Goal: Transaction & Acquisition: Purchase product/service

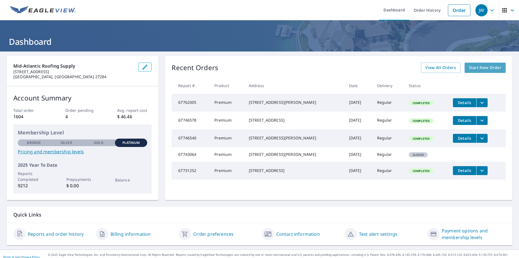
click at [475, 69] on span "Start New Order" at bounding box center [485, 67] width 32 height 7
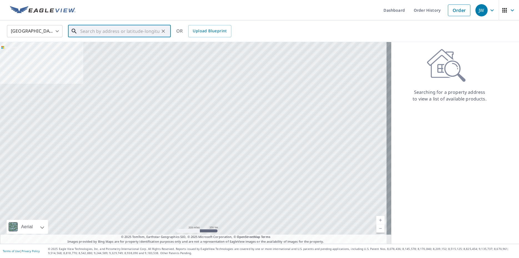
click at [87, 33] on input "text" at bounding box center [119, 31] width 79 height 16
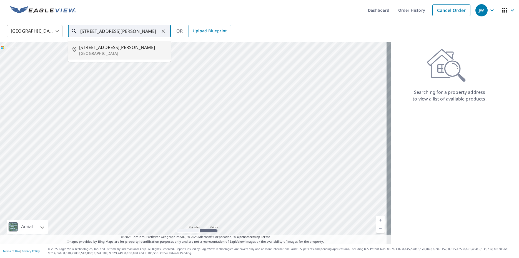
click at [88, 51] on p "[GEOGRAPHIC_DATA]" at bounding box center [122, 54] width 87 height 6
type input "[STREET_ADDRESS][PERSON_NAME][PERSON_NAME]"
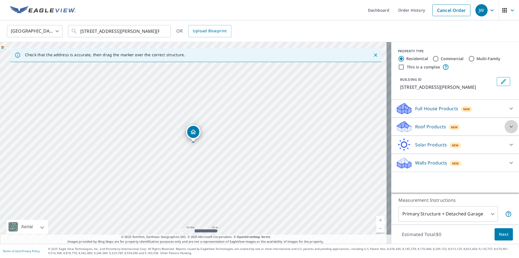
click at [508, 126] on icon at bounding box center [511, 126] width 7 height 7
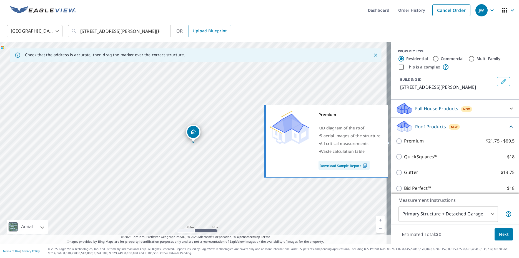
click at [396, 140] on input "Premium $21.75 - $69.5" at bounding box center [400, 141] width 8 height 7
checkbox input "true"
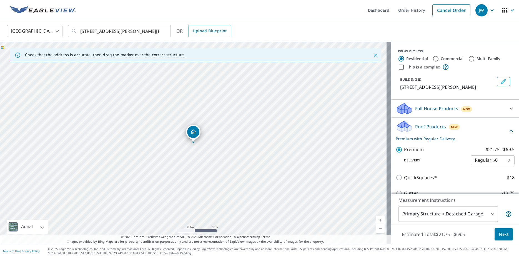
click at [499, 233] on span "Next" at bounding box center [503, 234] width 9 height 7
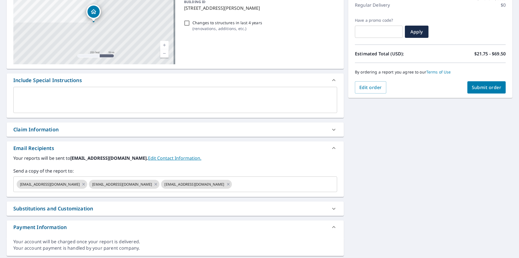
scroll to position [96, 0]
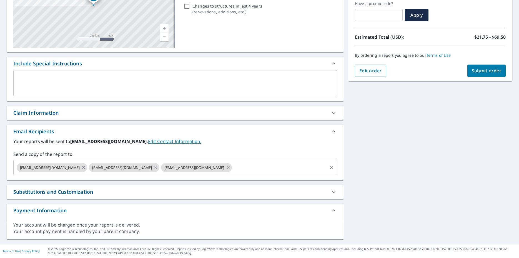
click at [226, 168] on icon at bounding box center [228, 167] width 4 height 6
click at [155, 167] on icon at bounding box center [156, 167] width 3 height 3
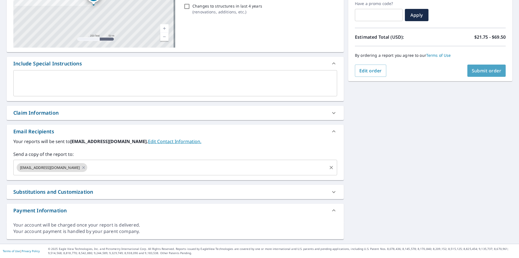
click at [485, 71] on span "Submit order" at bounding box center [487, 71] width 30 height 6
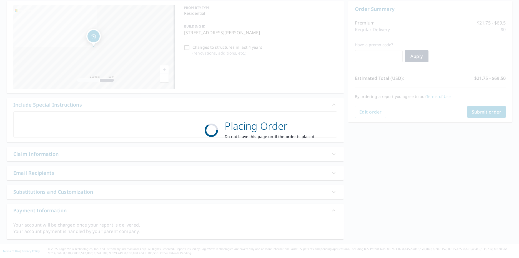
scroll to position [55, 0]
